Goal: Book appointment/travel/reservation

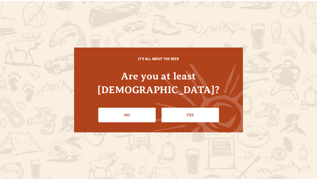
scroll to position [1, 0]
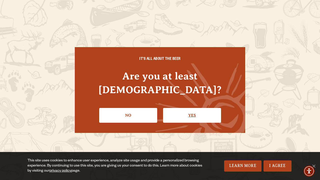
click at [177, 108] on link "Yes" at bounding box center [192, 115] width 58 height 15
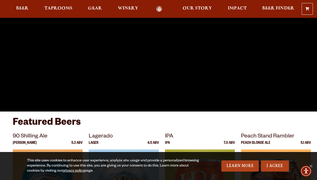
scroll to position [0, 0]
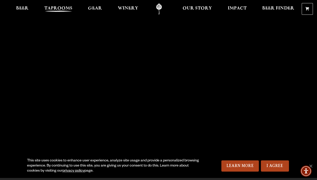
click at [54, 5] on link "Taprooms" at bounding box center [58, 8] width 35 height 11
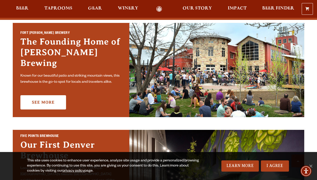
scroll to position [135, 0]
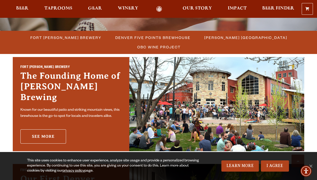
click at [47, 129] on link "See More" at bounding box center [43, 136] width 46 height 14
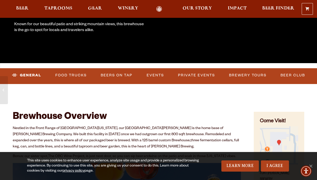
scroll to position [120, 0]
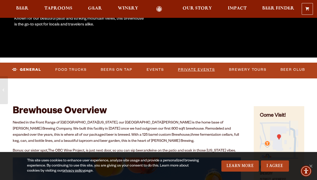
click at [193, 67] on link "Private Events" at bounding box center [196, 70] width 41 height 12
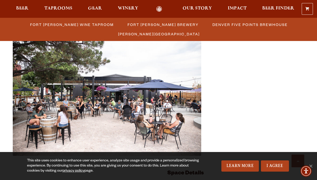
scroll to position [786, 0]
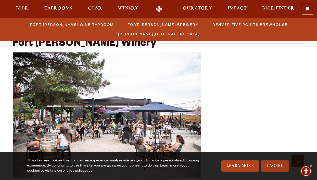
click at [269, 166] on link "I Agree" at bounding box center [275, 165] width 28 height 11
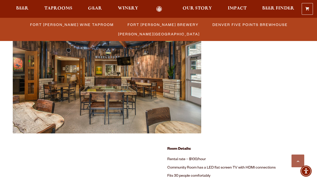
scroll to position [0, 0]
